Goal: Transaction & Acquisition: Purchase product/service

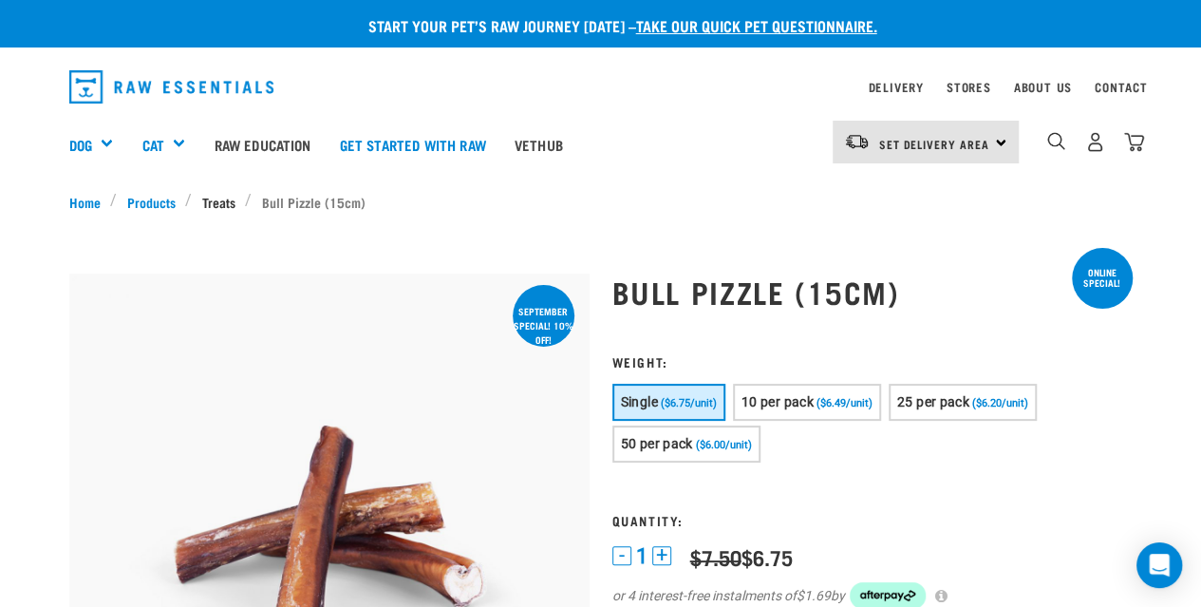
click at [201, 198] on link "Treats" at bounding box center [218, 202] width 53 height 20
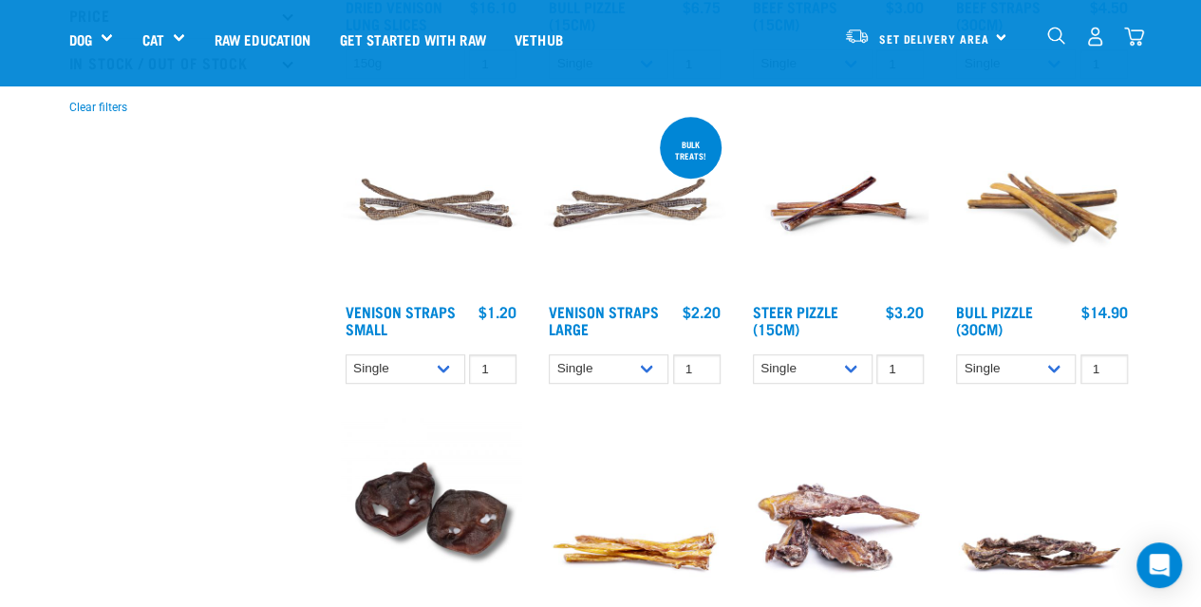
scroll to position [380, 0]
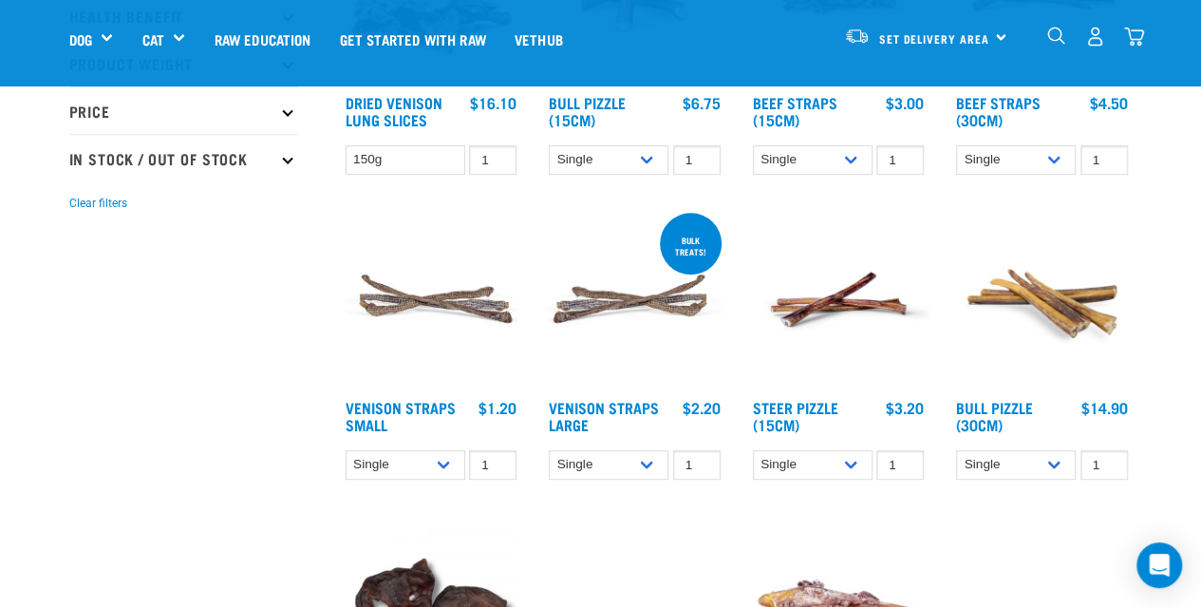
click at [1033, 306] on img at bounding box center [1042, 299] width 181 height 181
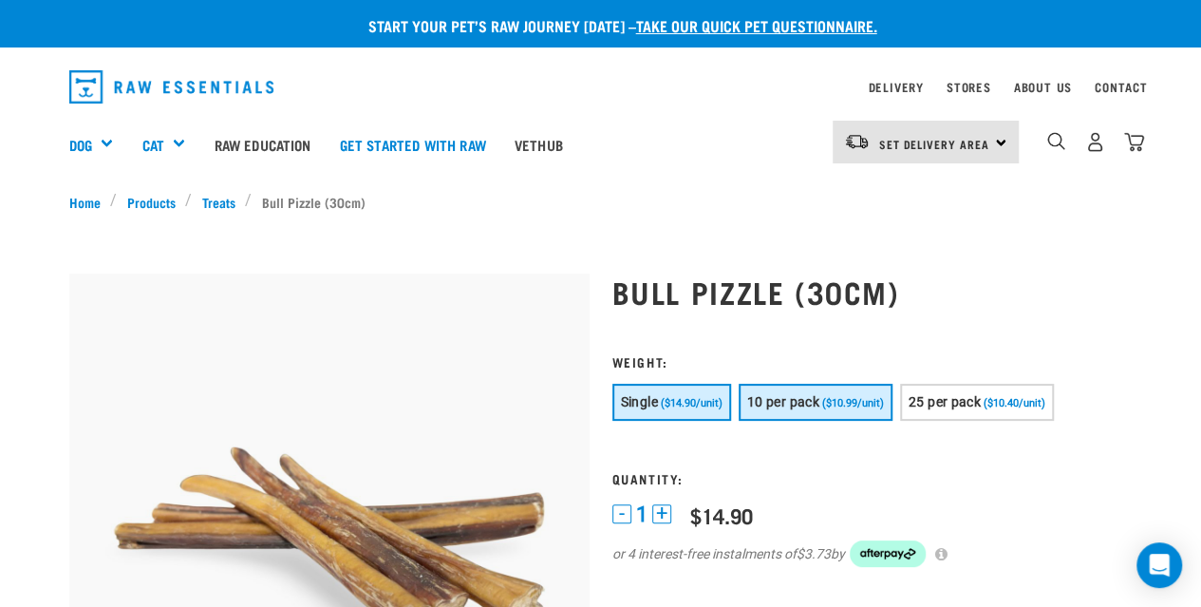
click at [828, 412] on button "10 per pack ($10.99/unit)" at bounding box center [816, 402] width 154 height 37
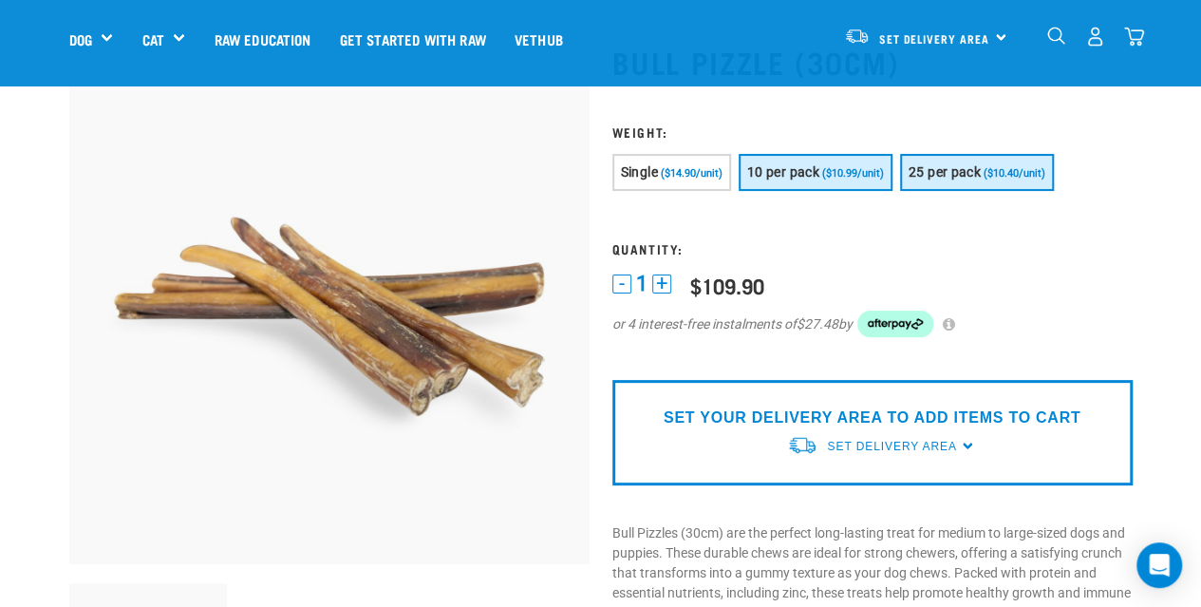
click at [976, 167] on span "25 per pack" at bounding box center [945, 171] width 72 height 15
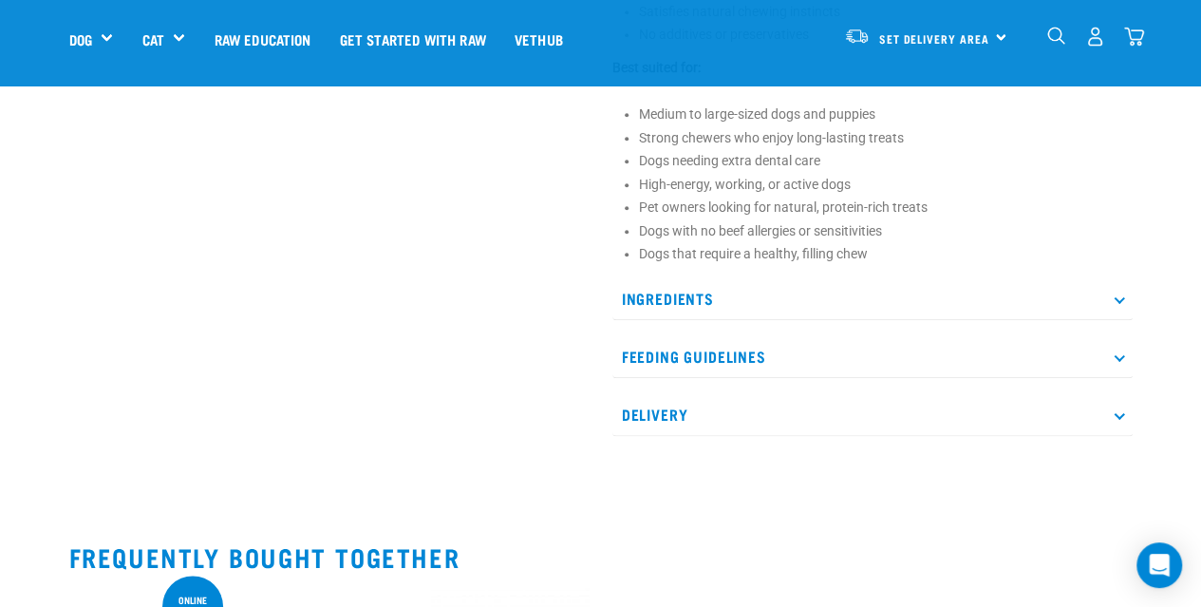
scroll to position [950, 0]
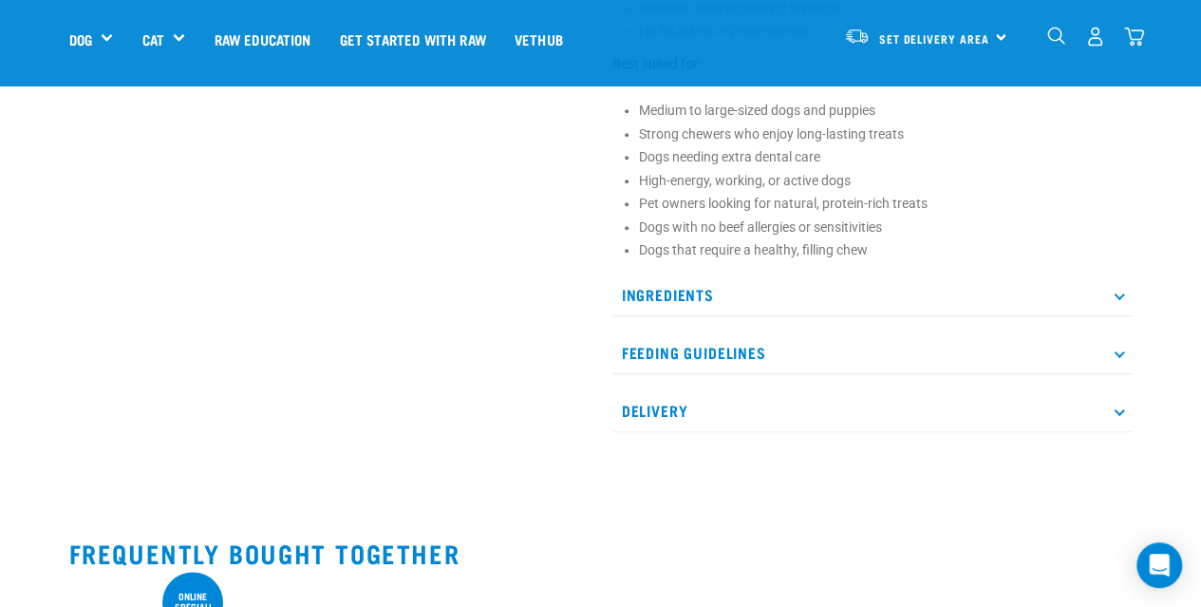
click at [853, 309] on p "Ingredients" at bounding box center [873, 295] width 520 height 43
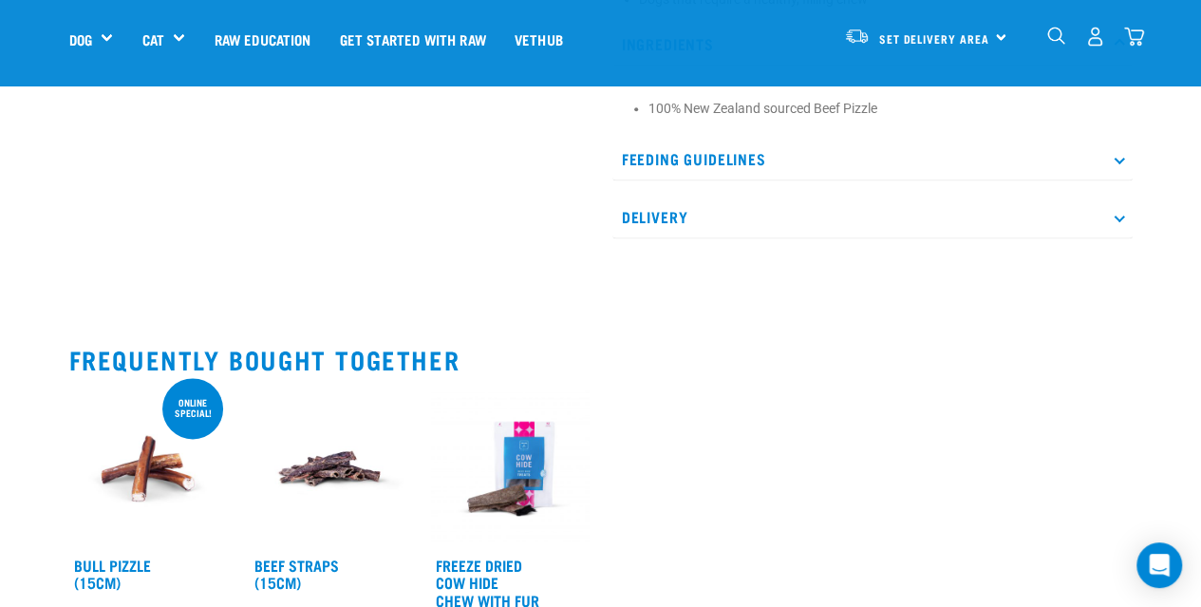
scroll to position [1140, 0]
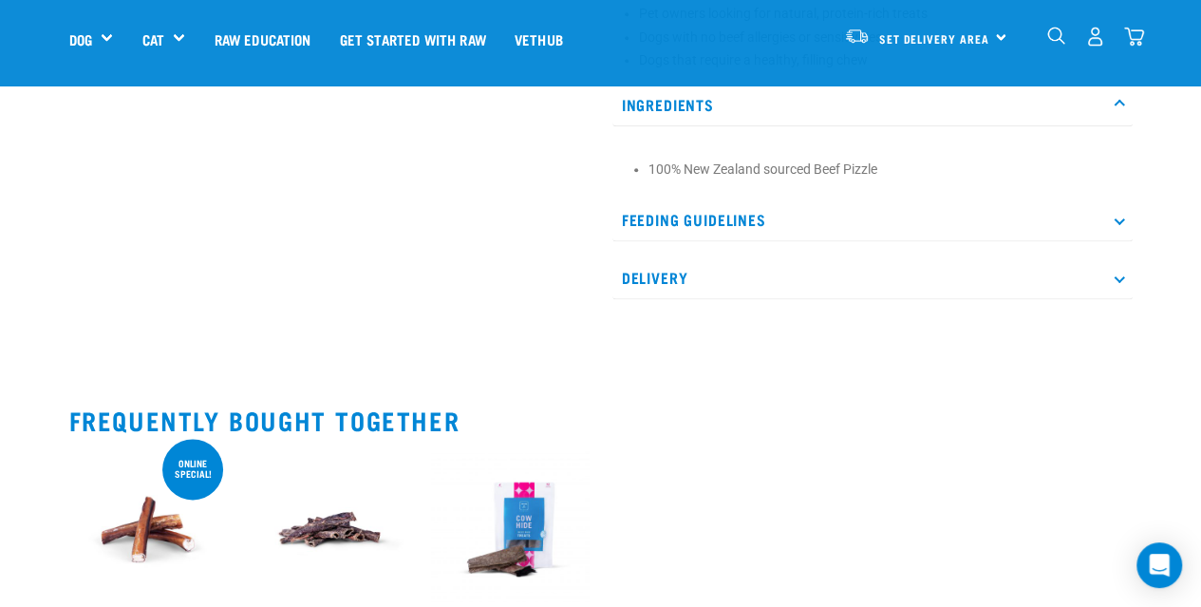
click at [815, 219] on p "Feeding Guidelines" at bounding box center [873, 219] width 520 height 43
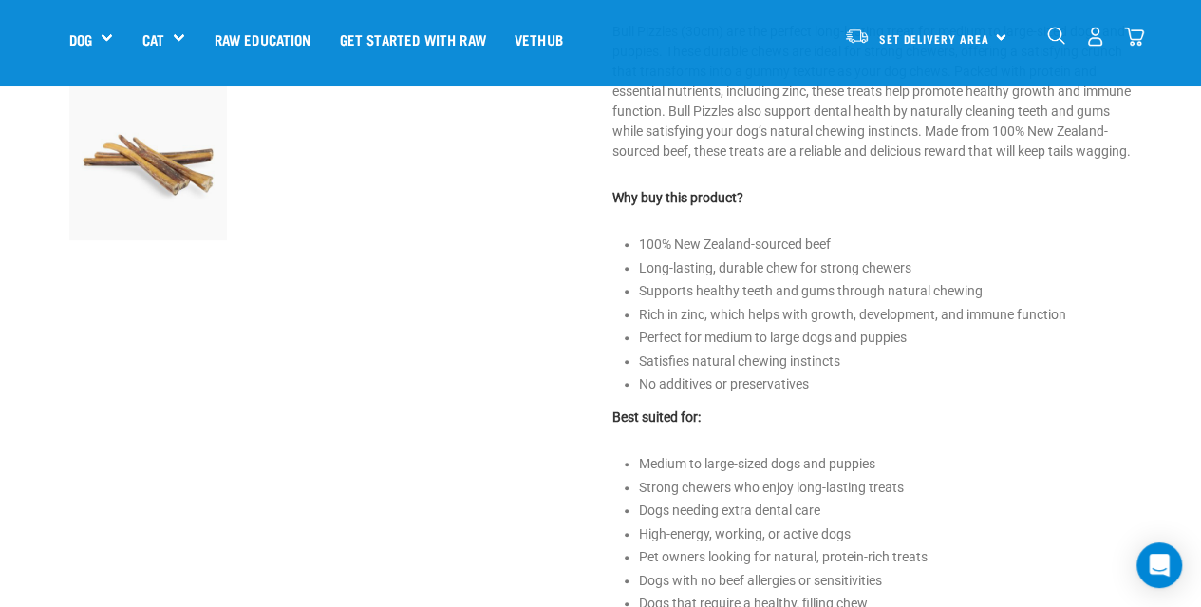
scroll to position [665, 0]
